Goal: Use online tool/utility: Utilize a website feature to perform a specific function

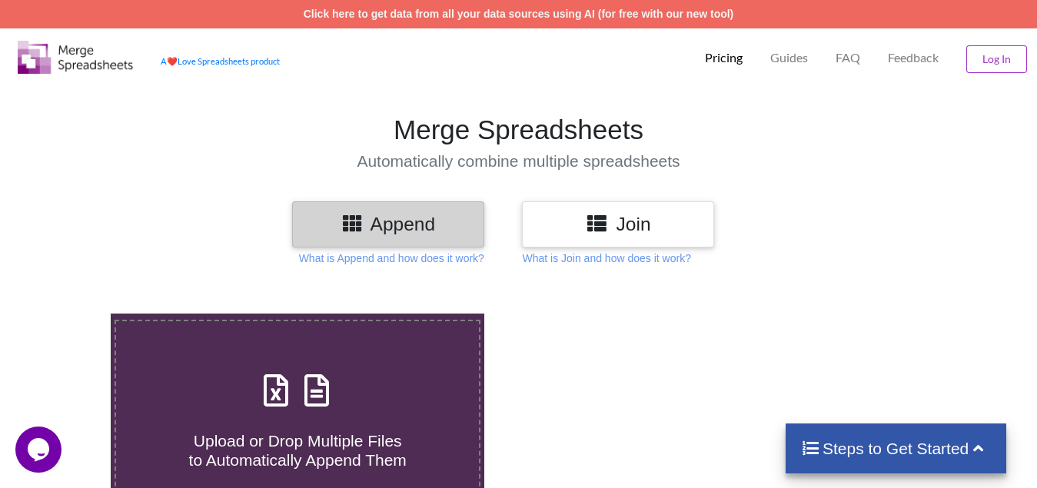
click at [248, 405] on div "Upload or Drop Multiple Files to Automatically Append Them" at bounding box center [297, 419] width 363 height 104
click at [69, 314] on input "Upload or Drop Multiple Files to Automatically Append Them" at bounding box center [69, 314] width 0 height 0
type input "C:\fakepath\Copy - 13, Technical Analysis Scanner(1).xlsx"
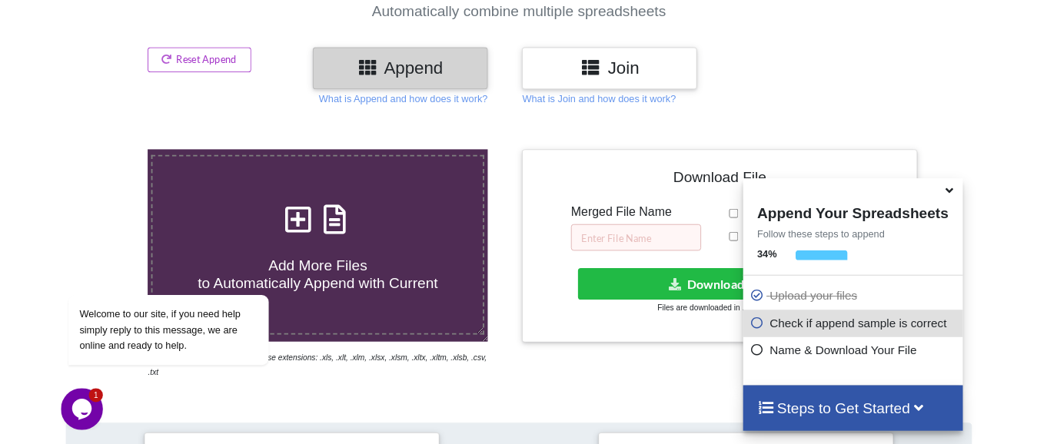
scroll to position [136, 0]
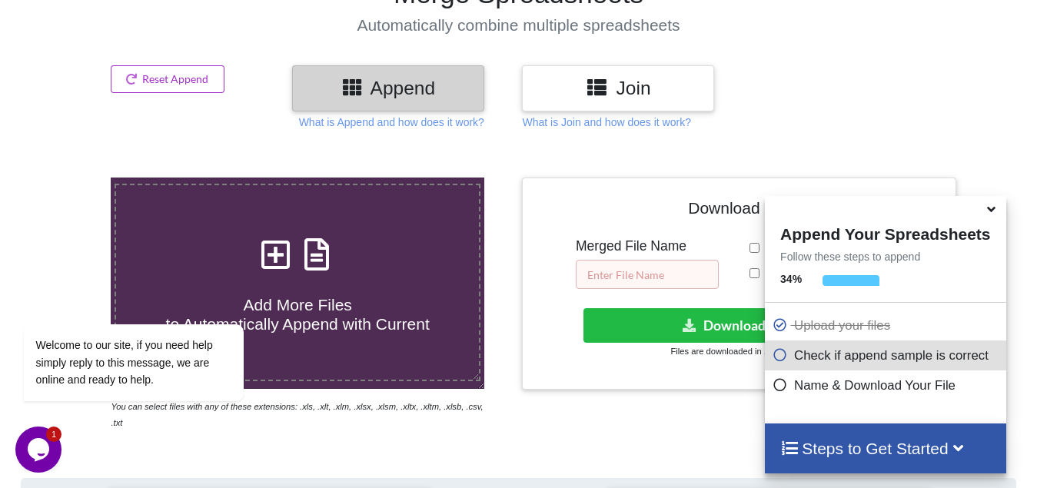
click at [665, 265] on input "text" at bounding box center [647, 274] width 143 height 29
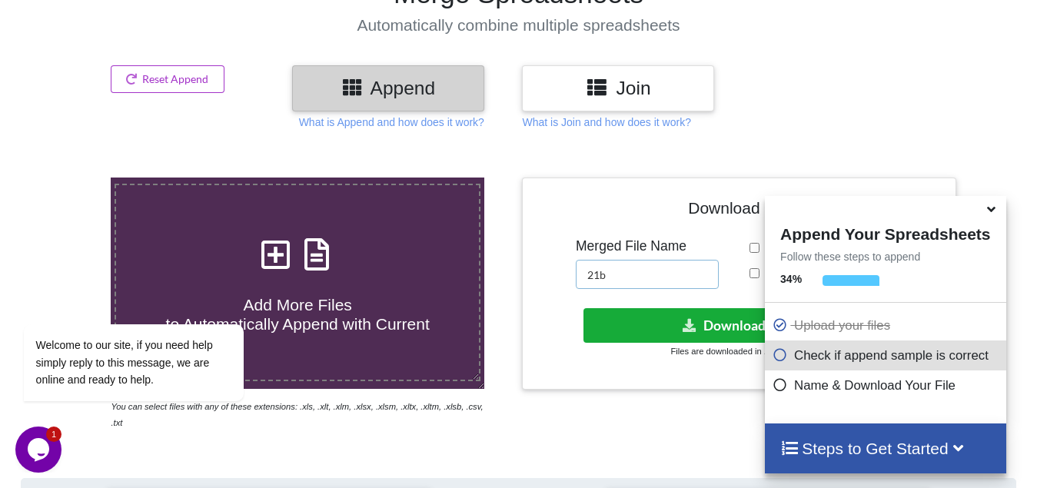
type input "21b"
click at [733, 327] on button "Download File" at bounding box center [738, 325] width 308 height 35
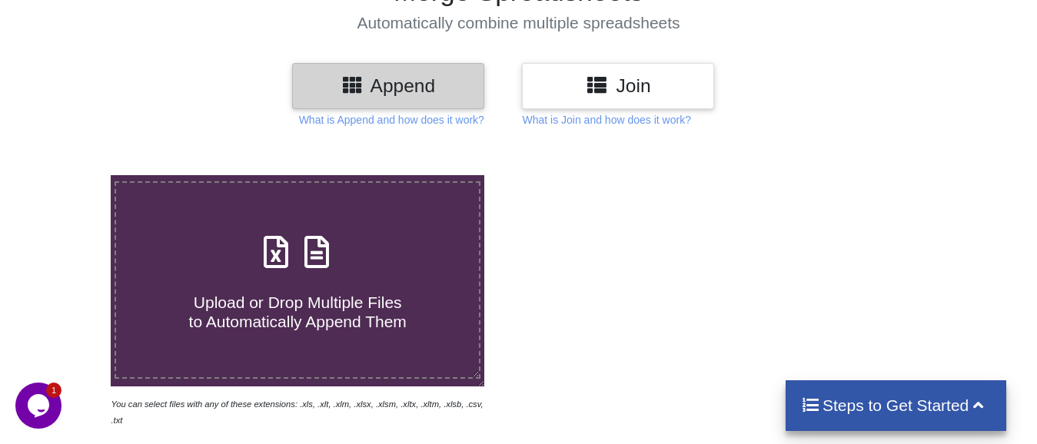
click at [299, 304] on span "Upload or Drop Multiple Files to Automatically Append Them" at bounding box center [298, 312] width 218 height 37
click at [69, 175] on input "Upload or Drop Multiple Files to Automatically Append Them" at bounding box center [69, 175] width 0 height 0
type input "C:\fakepath\entry 1 HR BRK, Technical Analysis Scanner-12 48.xlsx"
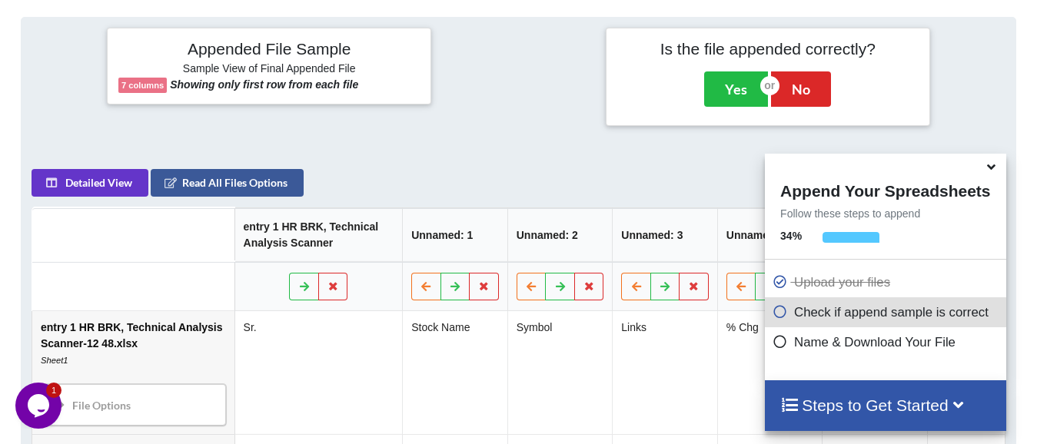
scroll to position [136, 0]
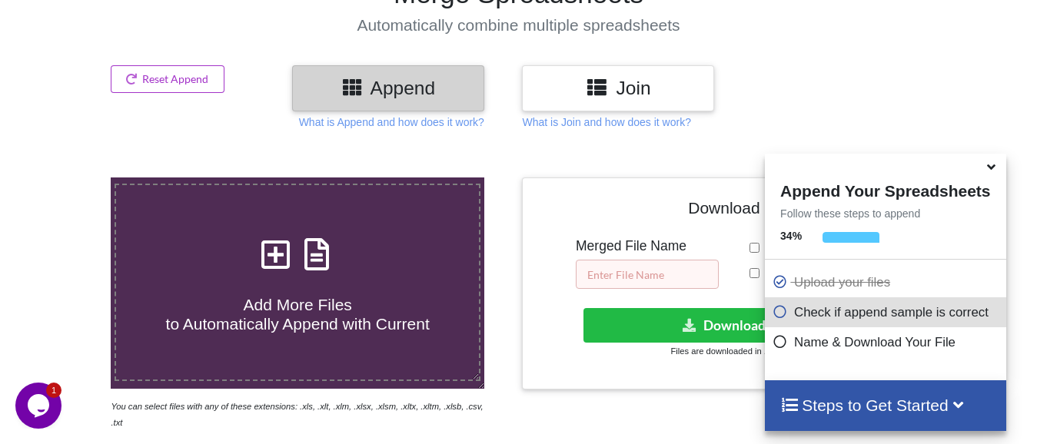
click at [701, 271] on input "text" at bounding box center [647, 274] width 143 height 29
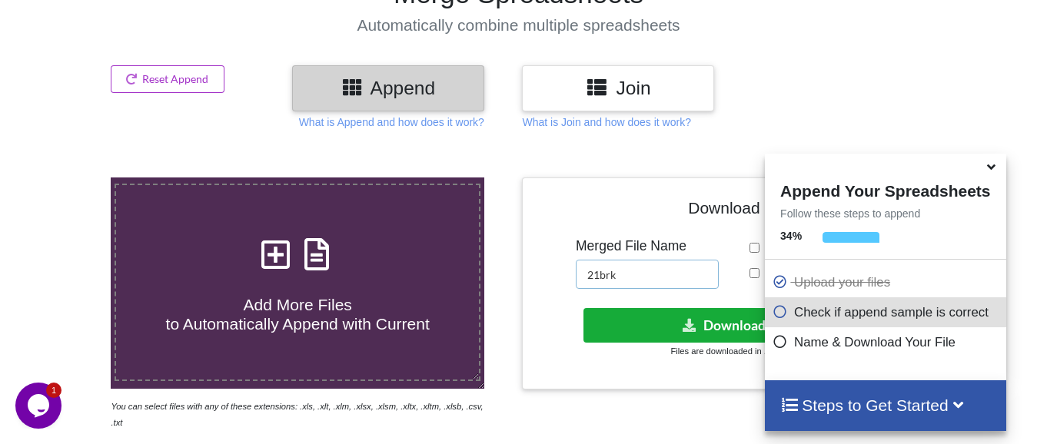
type input "21brk"
click at [730, 322] on button "Download File" at bounding box center [738, 325] width 308 height 35
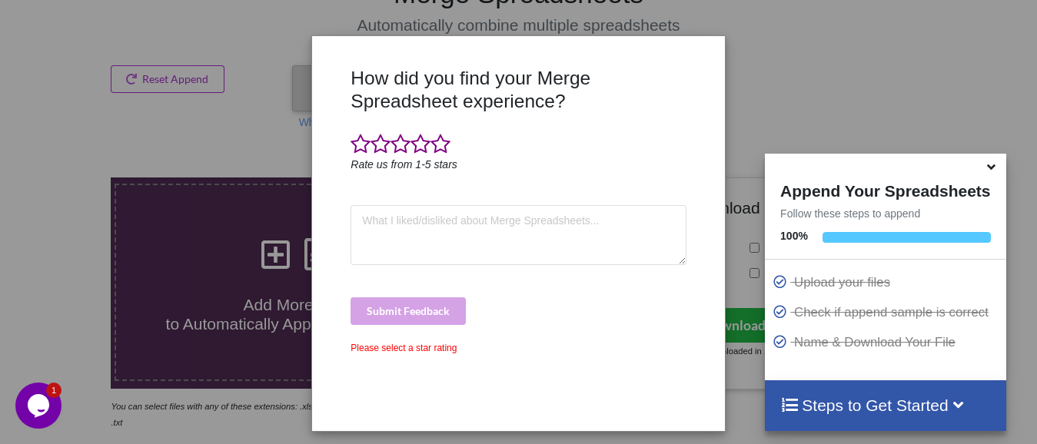
click at [59, 119] on div "How did you find your Merge Spreadsheet experience? Rate us from 1-5 stars Subm…" at bounding box center [518, 222] width 1037 height 444
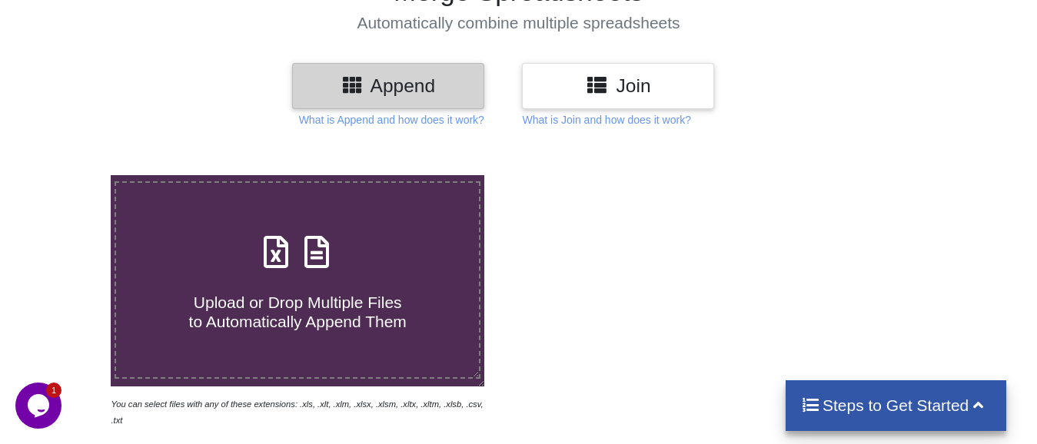
click at [272, 294] on span "Upload or Drop Multiple Files to Automatically Append Them" at bounding box center [298, 312] width 218 height 37
click at [69, 175] on input "Upload or Drop Multiple Files to Automatically Append Them" at bounding box center [69, 175] width 0 height 0
type input "C:\fakepath\3 days Ins break, Technical Analysis Scanner.xlsx"
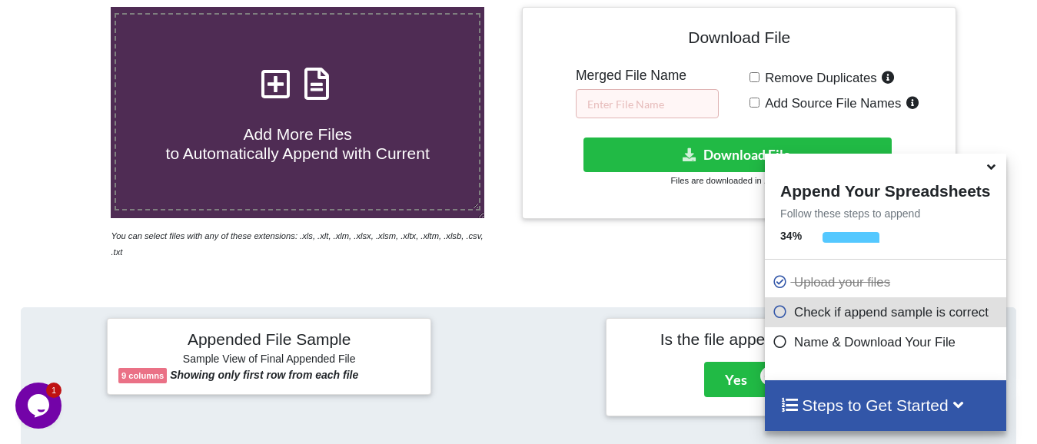
scroll to position [136, 0]
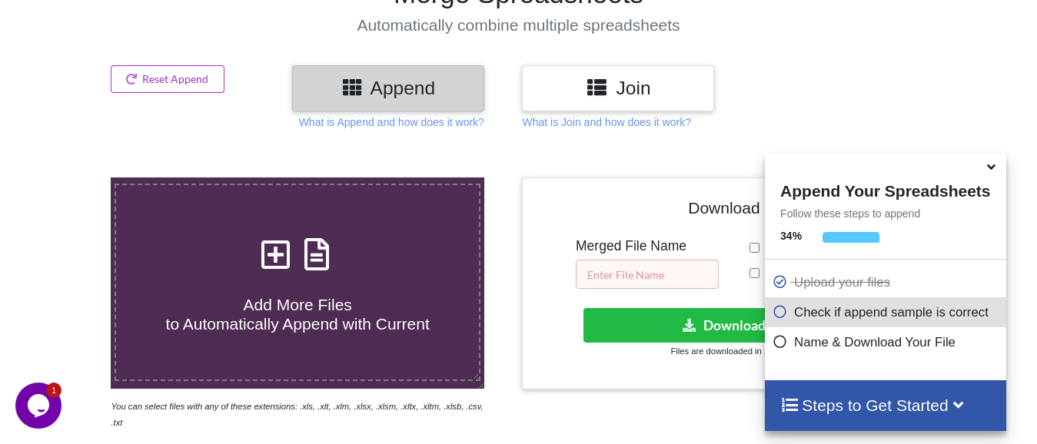
click at [654, 265] on input "text" at bounding box center [647, 274] width 143 height 29
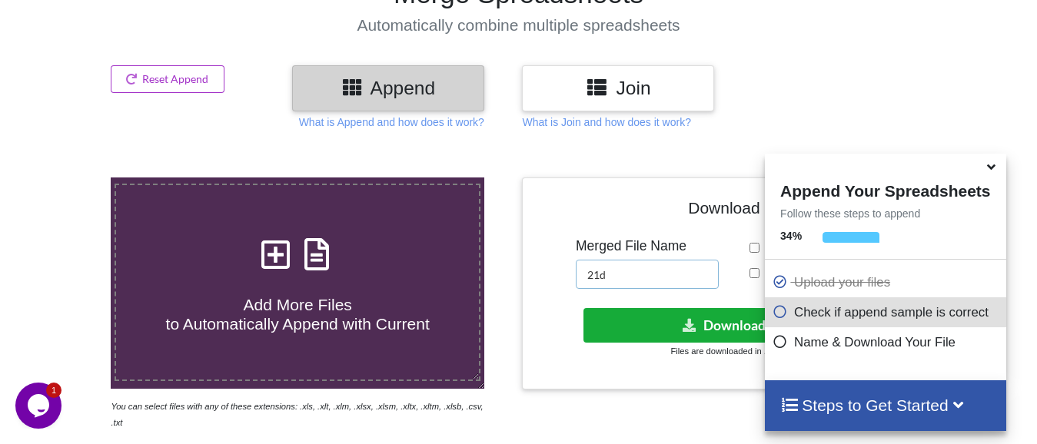
type input "21d"
click at [693, 329] on icon at bounding box center [690, 325] width 16 height 12
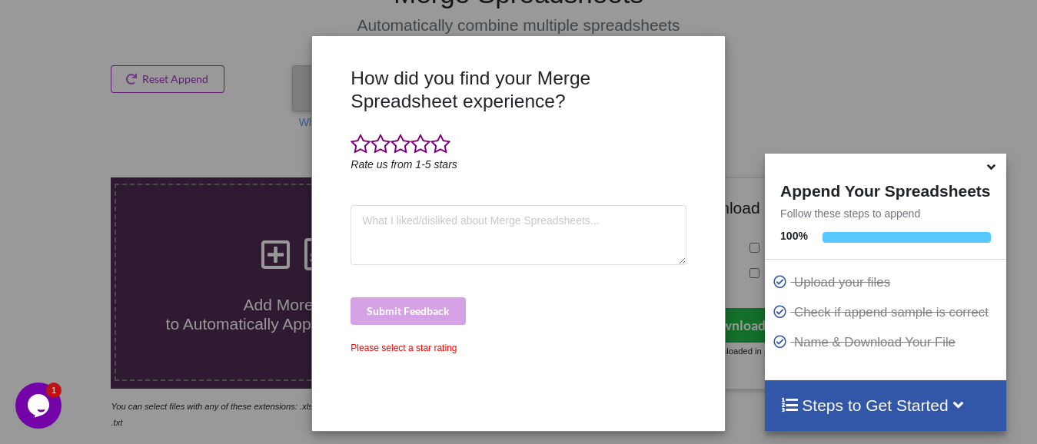
click at [866, 115] on div "How did you find your Merge Spreadsheet experience? Rate us from 1-5 stars Subm…" at bounding box center [518, 222] width 1037 height 444
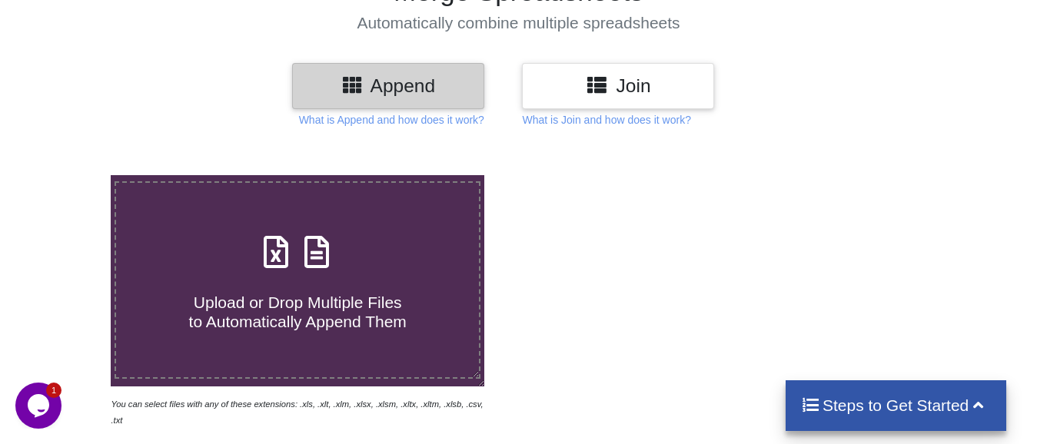
click at [244, 298] on span "Upload or Drop Multiple Files to Automatically Append Them" at bounding box center [298, 312] width 218 height 37
click at [69, 175] on input "Upload or Drop Multiple Files to Automatically Append Them" at bounding box center [69, 175] width 0 height 0
type input "C:\fakepath\10 low from high for 15 mins price action, Technical Analysis Scann…"
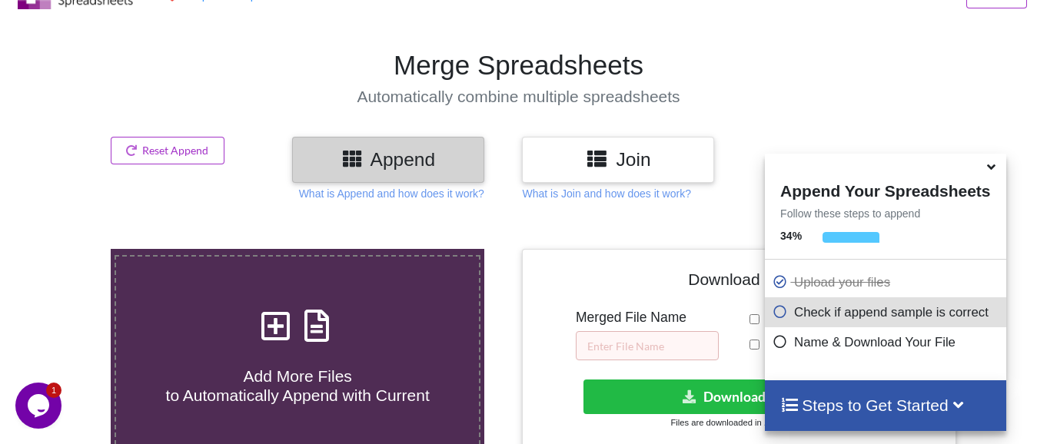
scroll to position [59, 0]
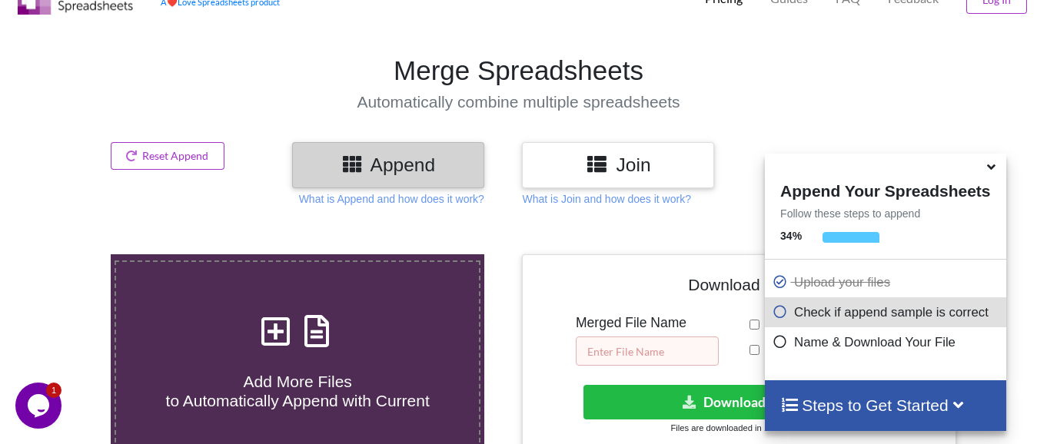
click at [663, 361] on input "text" at bounding box center [647, 351] width 143 height 29
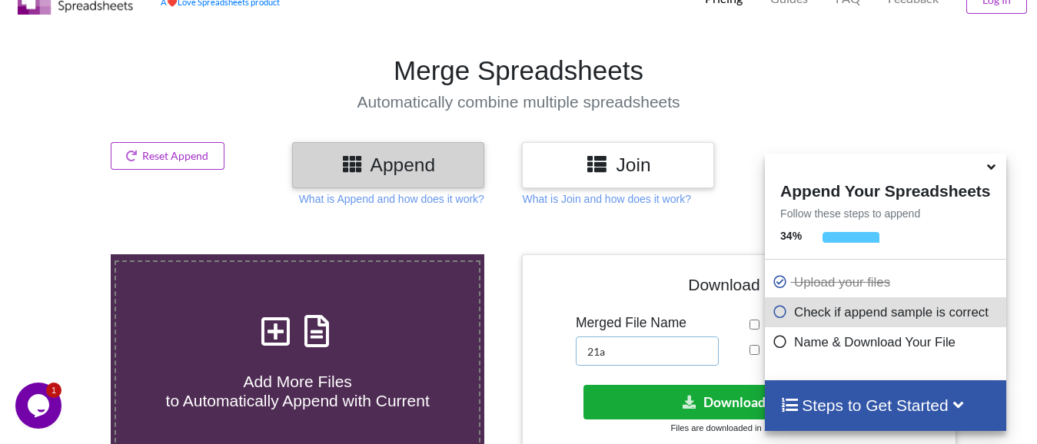
type input "21a"
click at [693, 404] on icon at bounding box center [690, 402] width 16 height 12
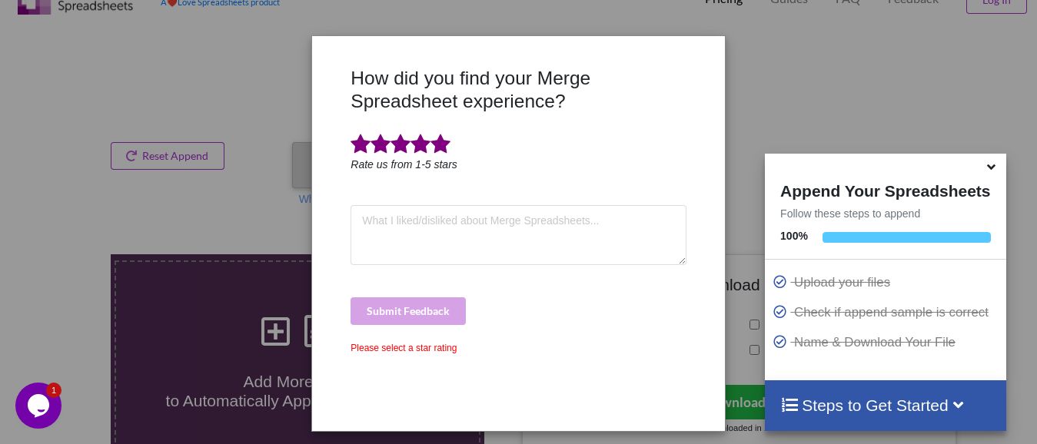
click at [433, 145] on span at bounding box center [441, 145] width 20 height 22
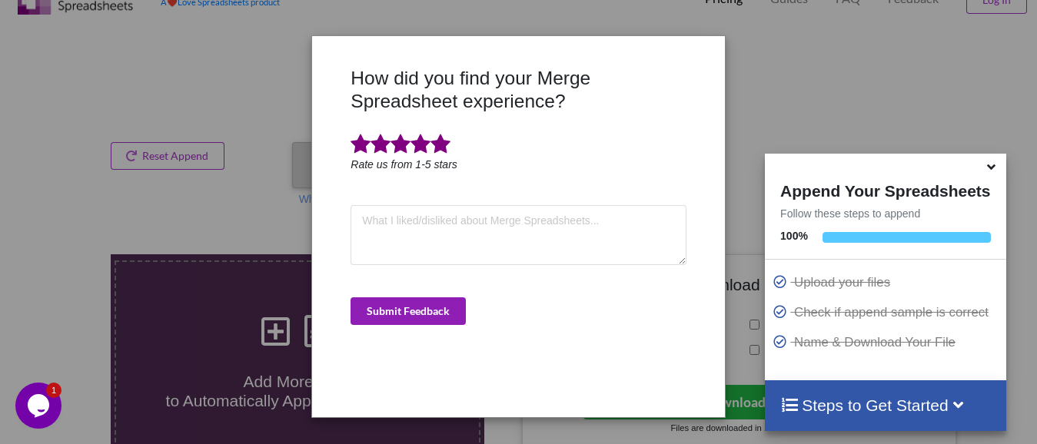
click at [438, 316] on button "Submit Feedback" at bounding box center [408, 312] width 115 height 28
